Goal: Task Accomplishment & Management: Manage account settings

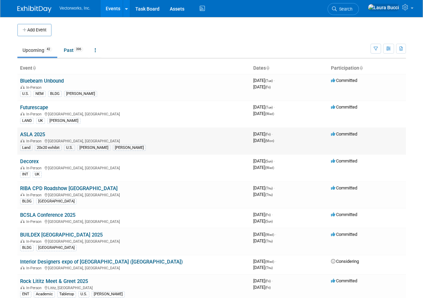
click at [37, 135] on link "ASLA 2025" at bounding box center [32, 134] width 25 height 6
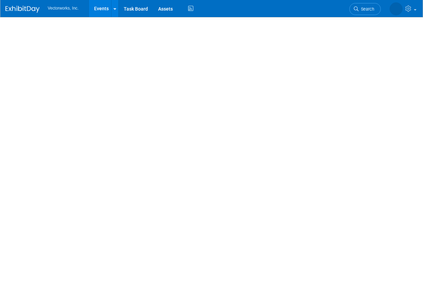
select select "[PERSON_NAME] Arabian"
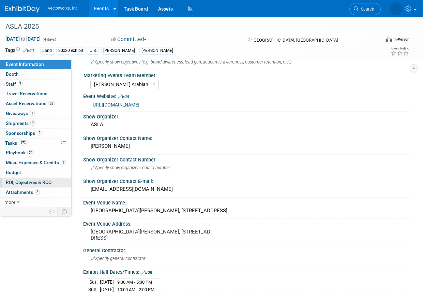
scroll to position [20, 0]
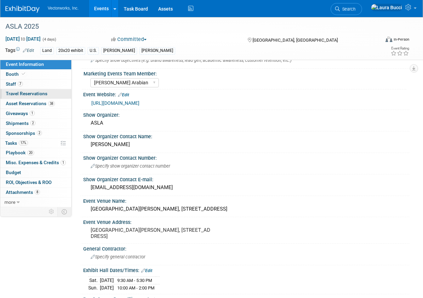
click at [43, 93] on span "Travel Reservations 0" at bounding box center [27, 93] width 42 height 5
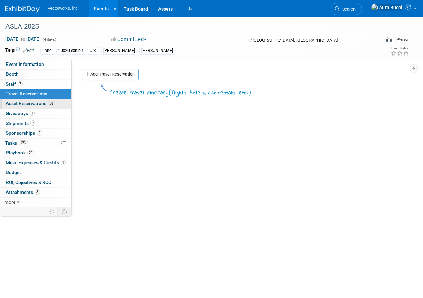
click at [41, 104] on span "Asset Reservations 38" at bounding box center [30, 103] width 49 height 5
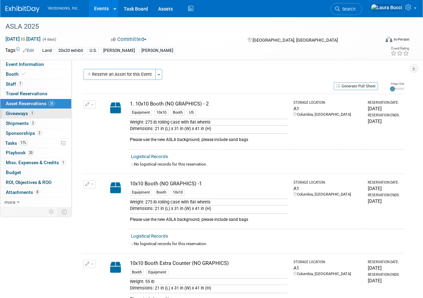
click at [40, 116] on link "1 Giveaways 1" at bounding box center [35, 114] width 71 height 10
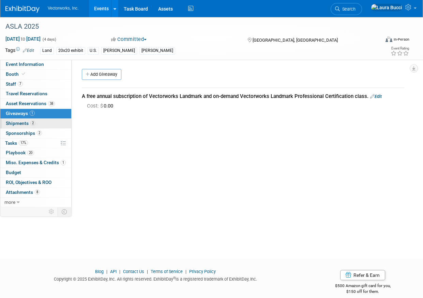
click at [41, 126] on link "2 Shipments 2" at bounding box center [35, 124] width 71 height 10
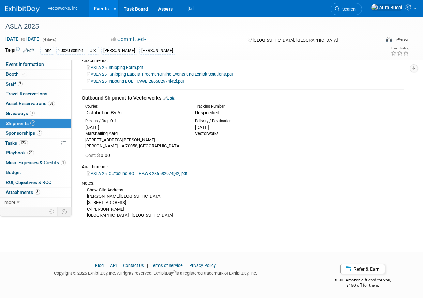
scroll to position [113, 0]
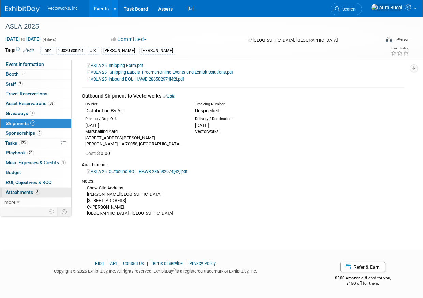
click at [59, 190] on link "8 Attachments 8" at bounding box center [35, 193] width 71 height 10
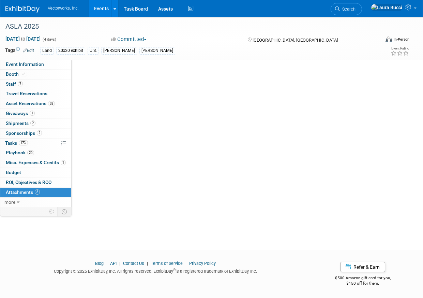
scroll to position [0, 0]
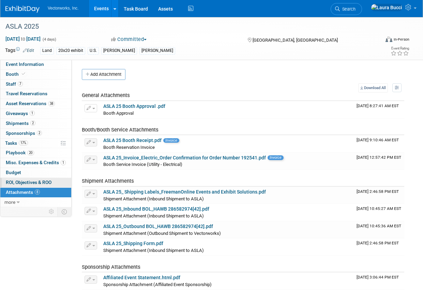
click at [60, 180] on link "0 ROI, Objectives & ROO 0" at bounding box center [35, 183] width 71 height 10
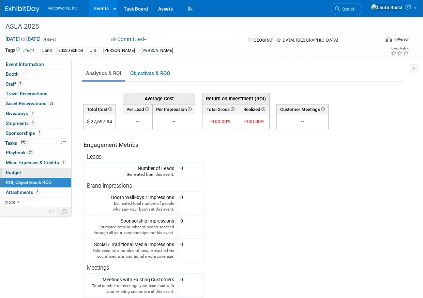
click at [59, 172] on link "Budget" at bounding box center [35, 173] width 71 height 10
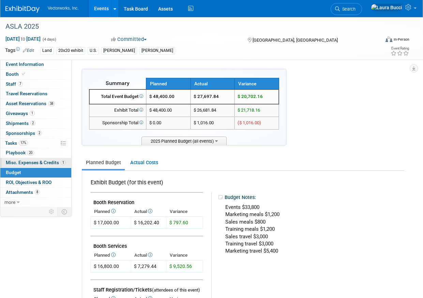
click at [48, 164] on span "Misc. Expenses & Credits 1" at bounding box center [36, 162] width 60 height 5
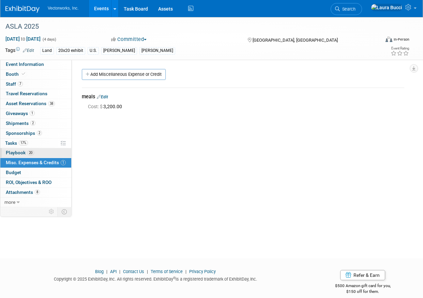
click at [48, 149] on link "20 Playbook 20" at bounding box center [35, 153] width 71 height 10
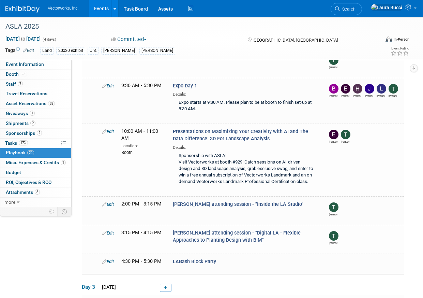
scroll to position [102, 0]
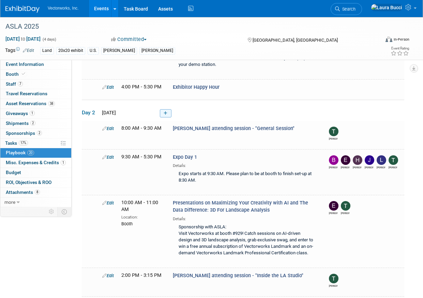
click at [167, 109] on link at bounding box center [166, 113] width 12 height 8
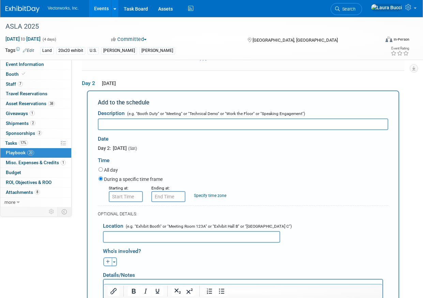
scroll to position [0, 0]
type input "Team/Client Dinner"
click at [129, 191] on input "8:00 AM" at bounding box center [126, 196] width 34 height 11
click at [132, 191] on input "8:00 AM" at bounding box center [126, 196] width 34 height 11
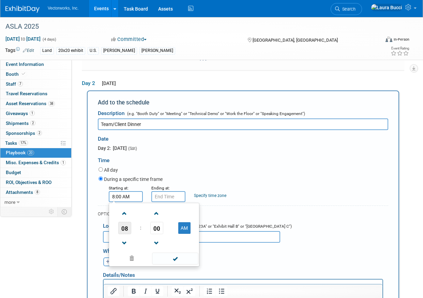
click at [130, 222] on span "08" at bounding box center [124, 228] width 13 height 12
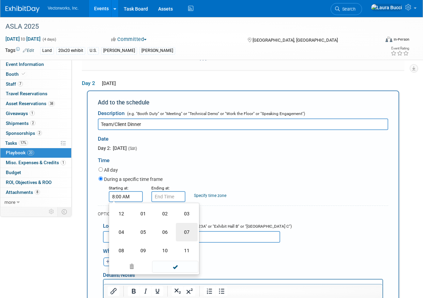
click at [182, 231] on td "07" at bounding box center [187, 232] width 22 height 18
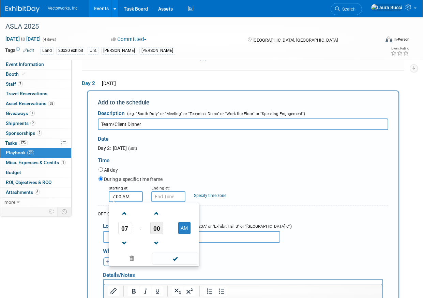
click at [161, 222] on span "00" at bounding box center [156, 228] width 13 height 12
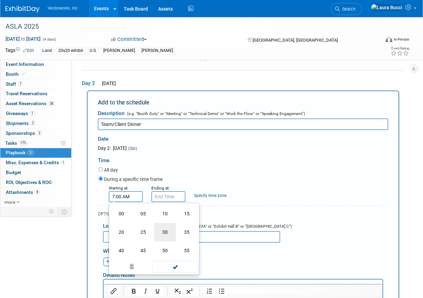
click at [163, 225] on td "30" at bounding box center [165, 232] width 22 height 18
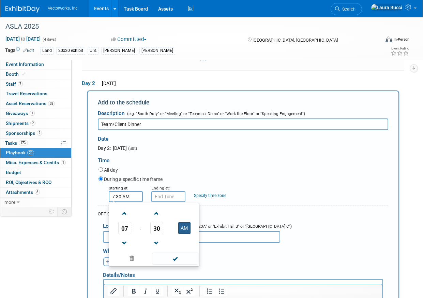
click at [183, 222] on button "AM" at bounding box center [184, 228] width 12 height 12
type input "7:30 PM"
click at [167, 191] on input "7:30 PM" at bounding box center [169, 196] width 34 height 11
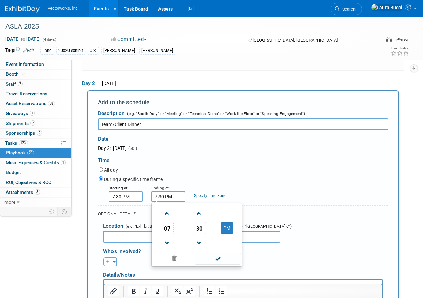
click at [175, 222] on td "07" at bounding box center [167, 228] width 28 height 12
click at [173, 222] on span "07" at bounding box center [167, 228] width 13 height 12
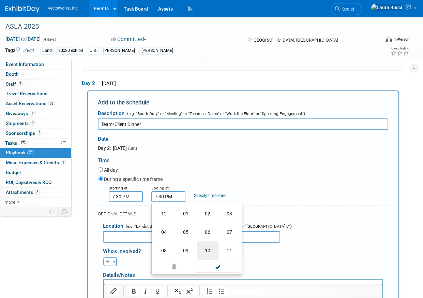
click at [211, 242] on td "10" at bounding box center [208, 250] width 22 height 18
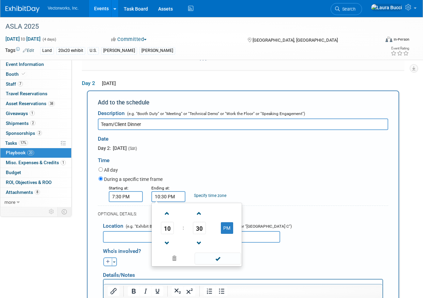
click at [188, 175] on div "During a specific time frame" at bounding box center [244, 179] width 290 height 9
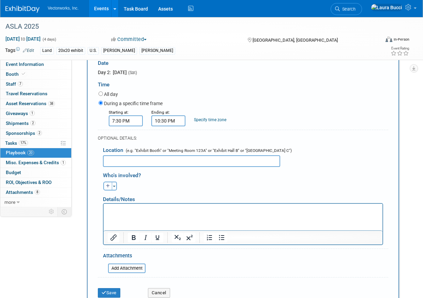
scroll to position [209, 0]
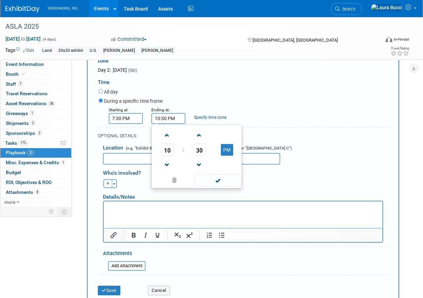
click at [164, 113] on input "10:30 PM" at bounding box center [169, 118] width 34 height 11
click at [197, 144] on span "30" at bounding box center [199, 150] width 13 height 12
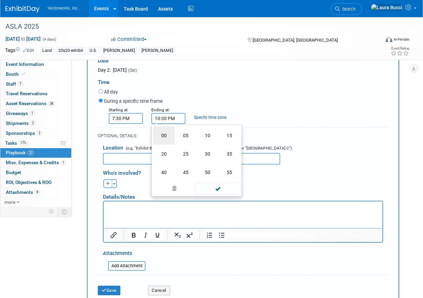
click at [162, 128] on td "00" at bounding box center [164, 135] width 22 height 18
type input "10:00 PM"
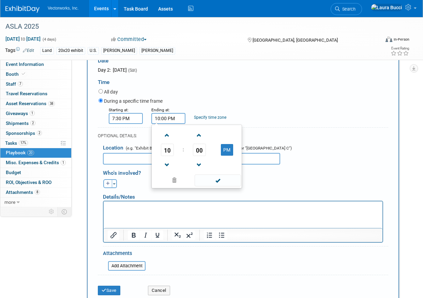
click at [227, 88] on div "All day" at bounding box center [244, 92] width 290 height 9
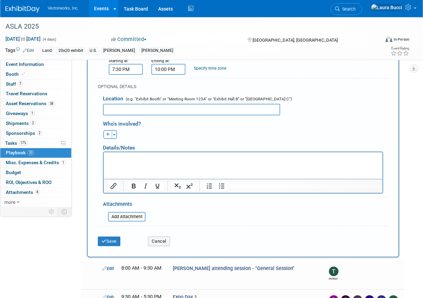
scroll to position [270, 0]
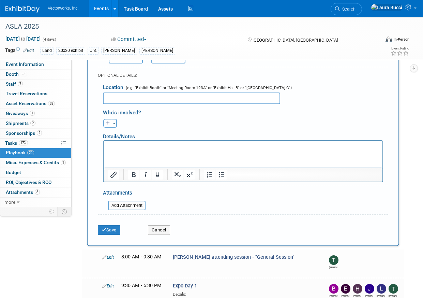
click at [134, 104] on div "Who's involved? [PERSON_NAME] remove [PERSON_NAME] remove [PERSON_NAME] remove" at bounding box center [246, 116] width 286 height 24
click at [134, 92] on input "text" at bounding box center [191, 98] width 177 height 12
paste input "Red Fish Grill"
paste input "[STREET_ADDRESS]"
type input "Red Fish Grill, [STREET_ADDRESS]"
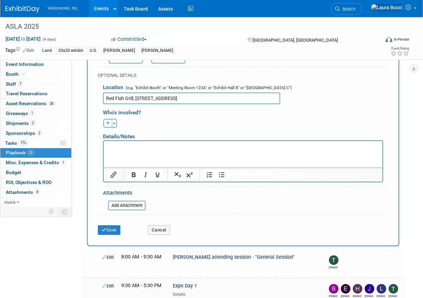
click at [137, 150] on html at bounding box center [243, 146] width 279 height 10
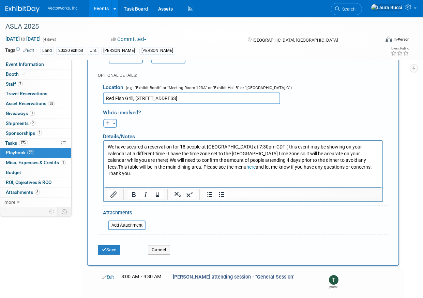
drag, startPoint x: 209, startPoint y: 167, endPoint x: 416, endPoint y: 180, distance: 207.2
click at [383, 177] on html "We have secured a reservation for 18 people at [GEOGRAPHIC_DATA] at 7:30pm CDT …" at bounding box center [243, 159] width 279 height 36
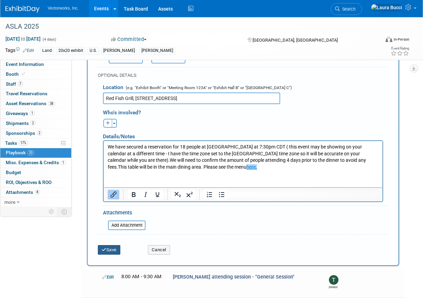
click at [118, 245] on button "Save" at bounding box center [109, 250] width 23 height 10
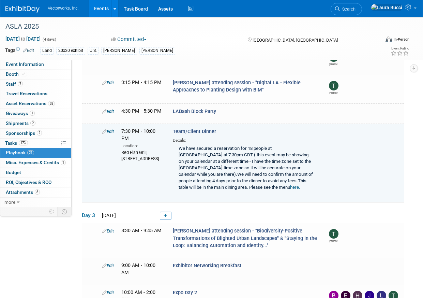
scroll to position [315, 0]
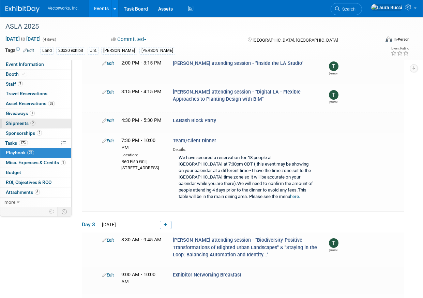
click at [39, 125] on link "2 Shipments 2" at bounding box center [35, 124] width 71 height 10
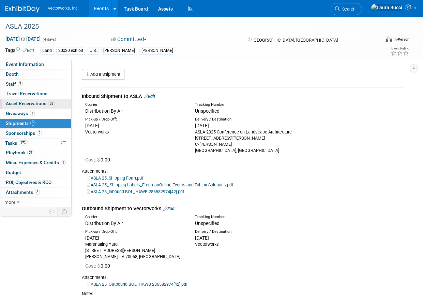
click at [45, 100] on link "38 Asset Reservations 38" at bounding box center [35, 104] width 71 height 10
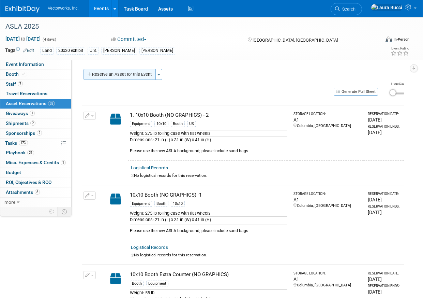
click at [131, 75] on button "Reserve an Asset for this Event" at bounding box center [120, 74] width 72 height 11
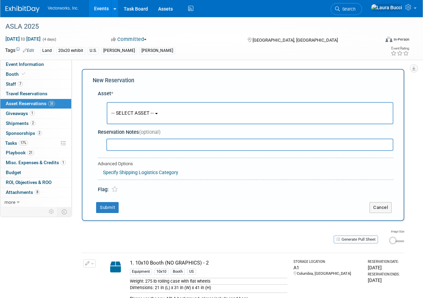
scroll to position [6, 0]
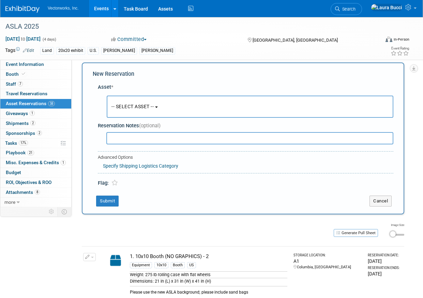
click at [130, 105] on span "-- SELECT ASSET --" at bounding box center [133, 106] width 42 height 5
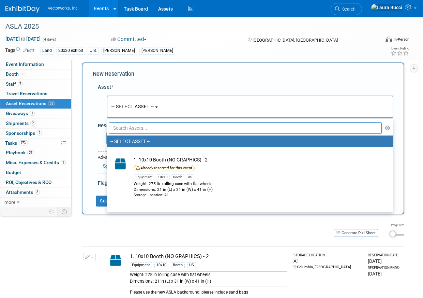
click at [136, 125] on input "text" at bounding box center [245, 128] width 273 height 12
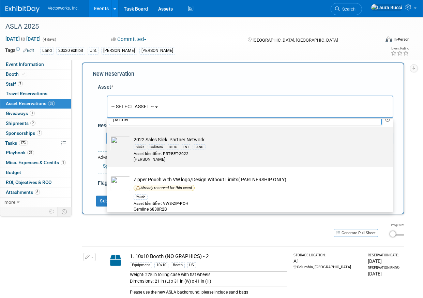
scroll to position [15, 0]
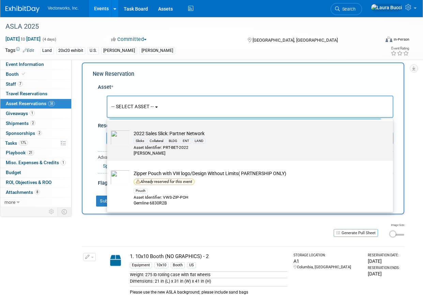
type input "partner"
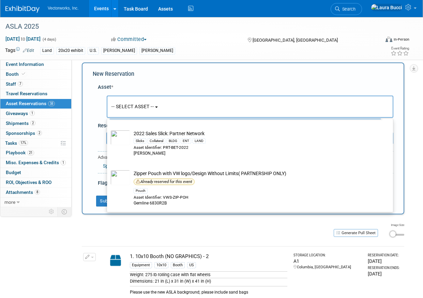
click at [169, 45] on div "[DATE] to [DATE] (4 days) [DATE] to [DATE] Committed Committed Considering Not …" at bounding box center [207, 40] width 415 height 10
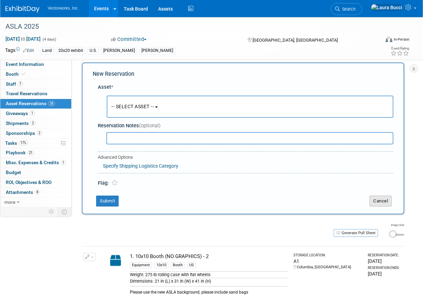
click at [379, 198] on button "Cancel" at bounding box center [381, 201] width 22 height 11
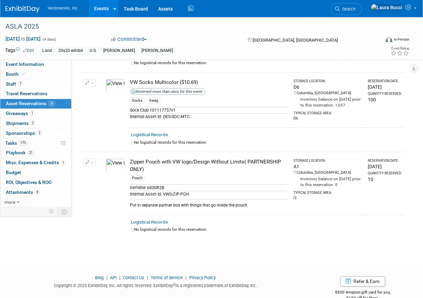
scroll to position [2760, 0]
